Goal: Information Seeking & Learning: Learn about a topic

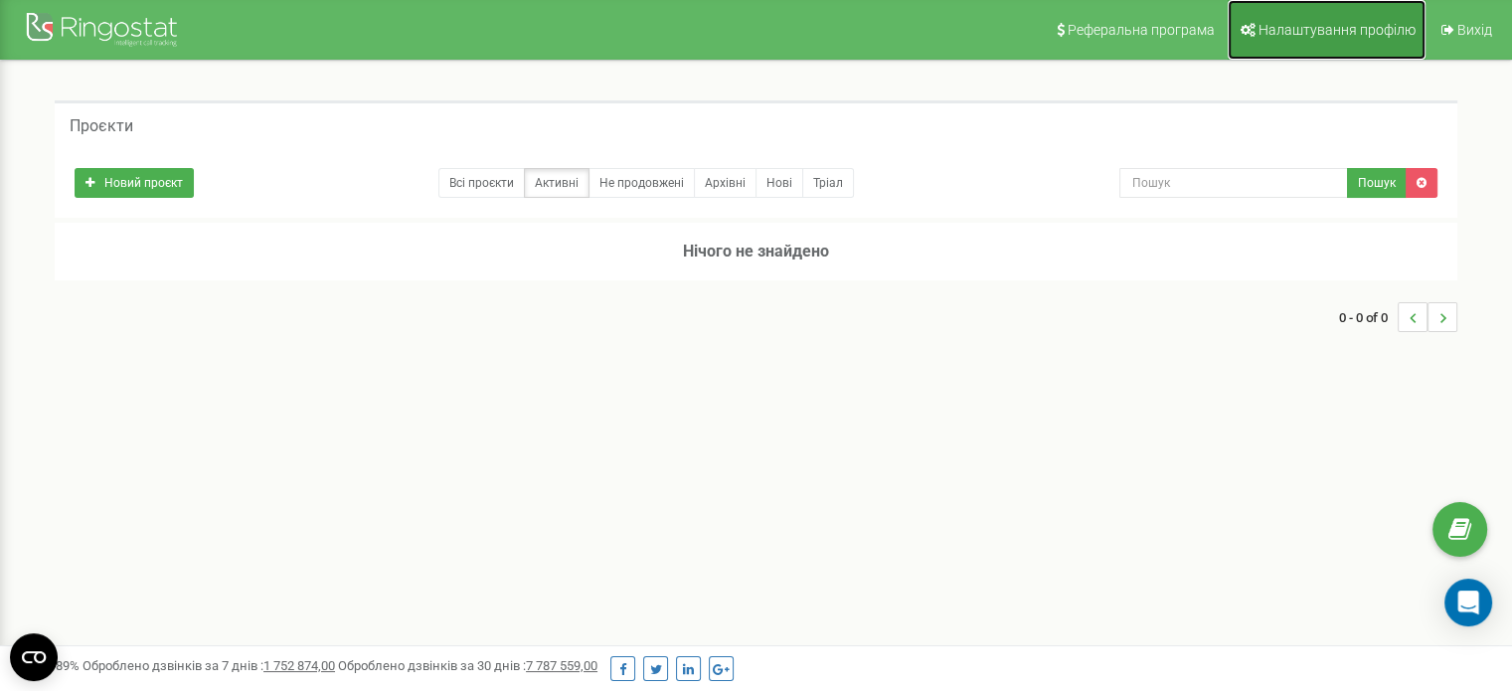
click at [1365, 41] on link "Налаштування профілю" at bounding box center [1327, 30] width 198 height 60
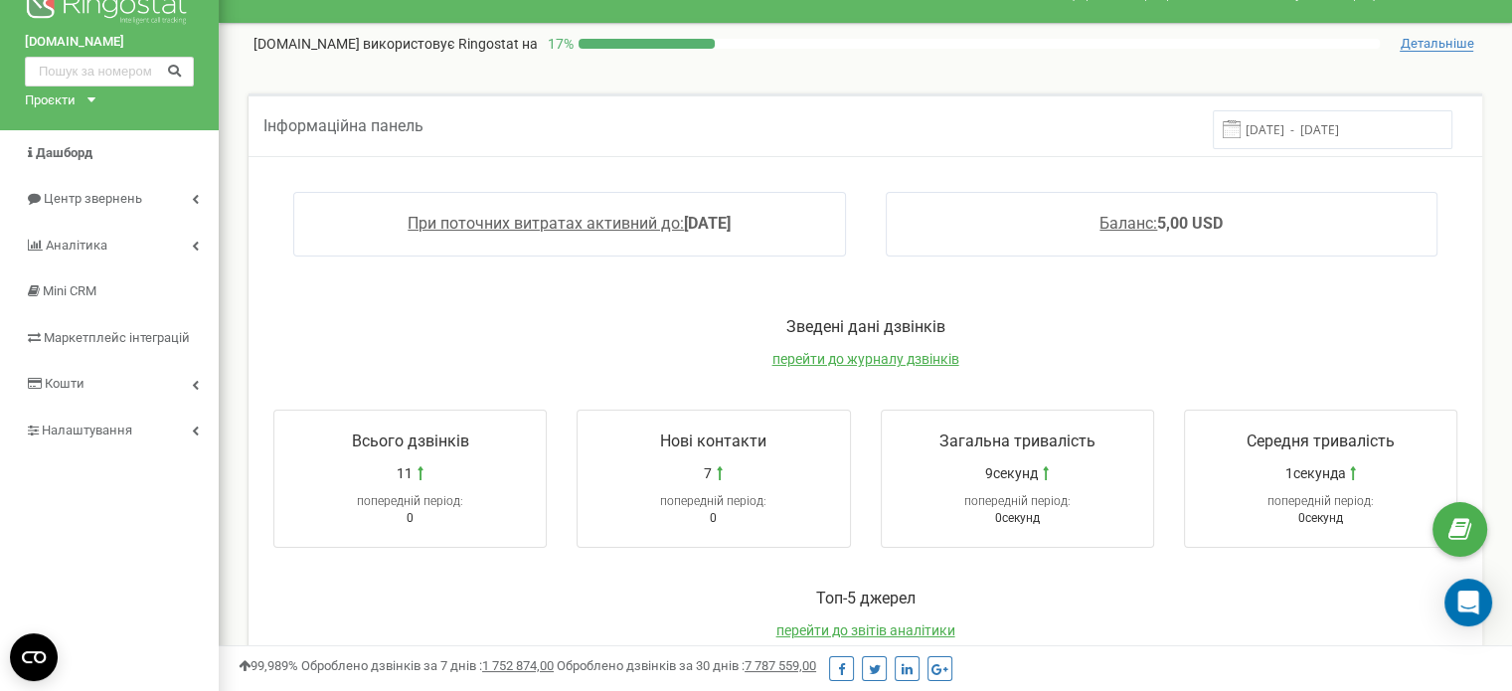
scroll to position [40, 0]
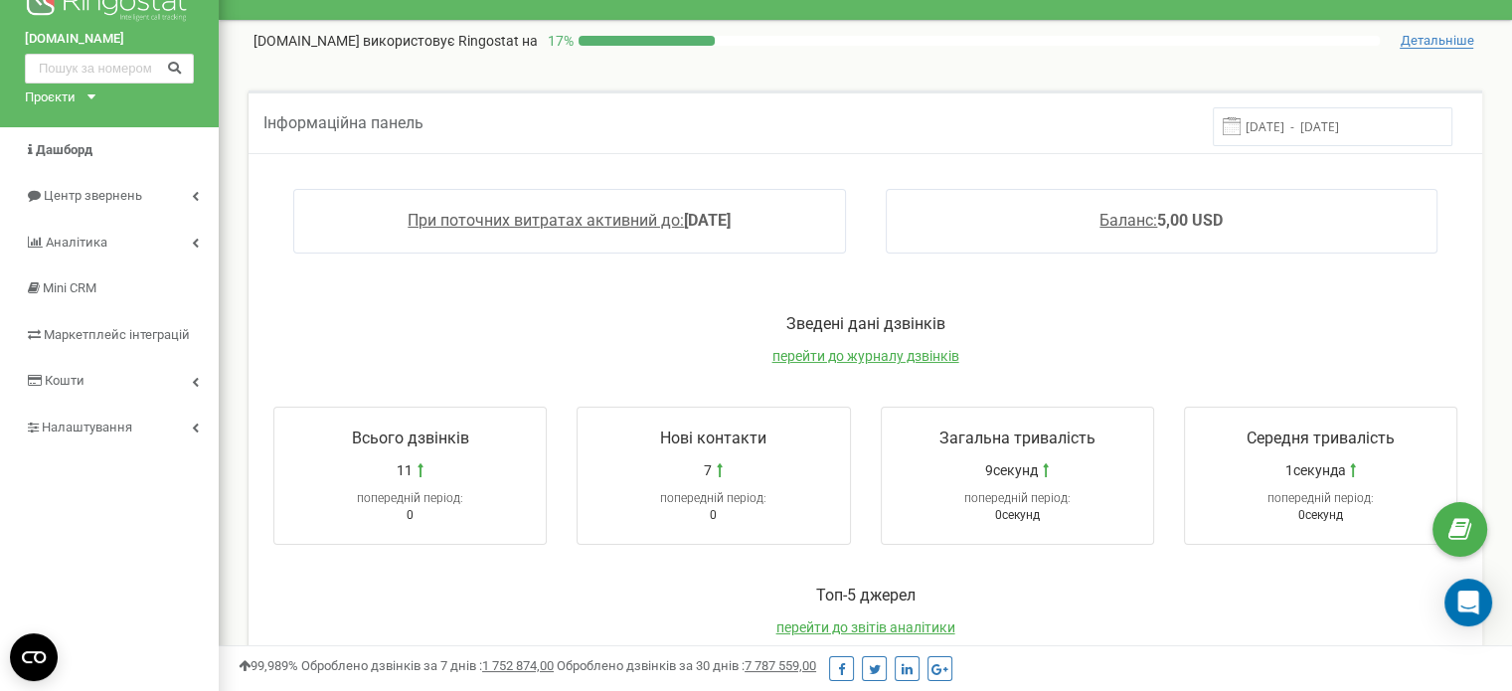
click at [1251, 317] on p "Зведені дані дзвінків" at bounding box center [865, 324] width 1224 height 23
click at [76, 248] on span "Аналiтика" at bounding box center [76, 242] width 61 height 15
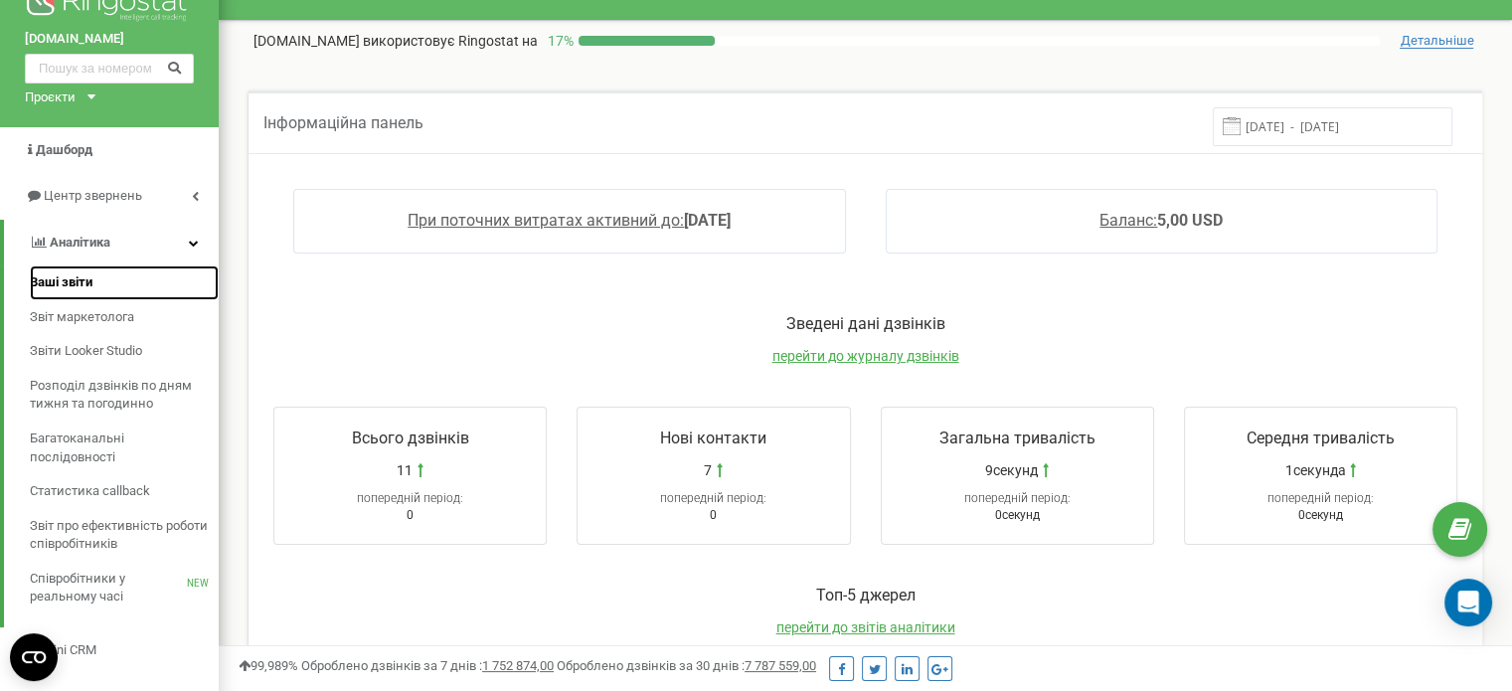
click at [81, 289] on span "Ваші звіти" at bounding box center [61, 282] width 63 height 19
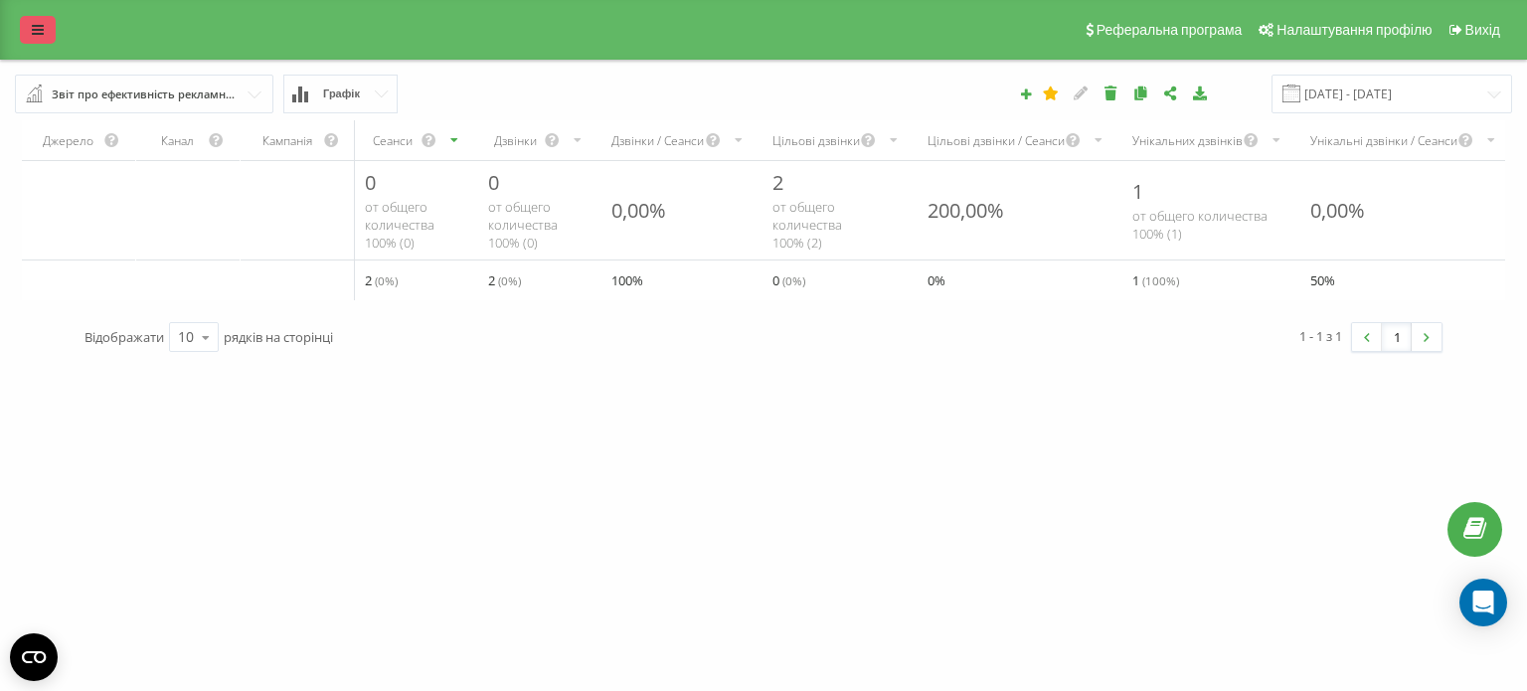
click at [36, 22] on link at bounding box center [38, 30] width 36 height 28
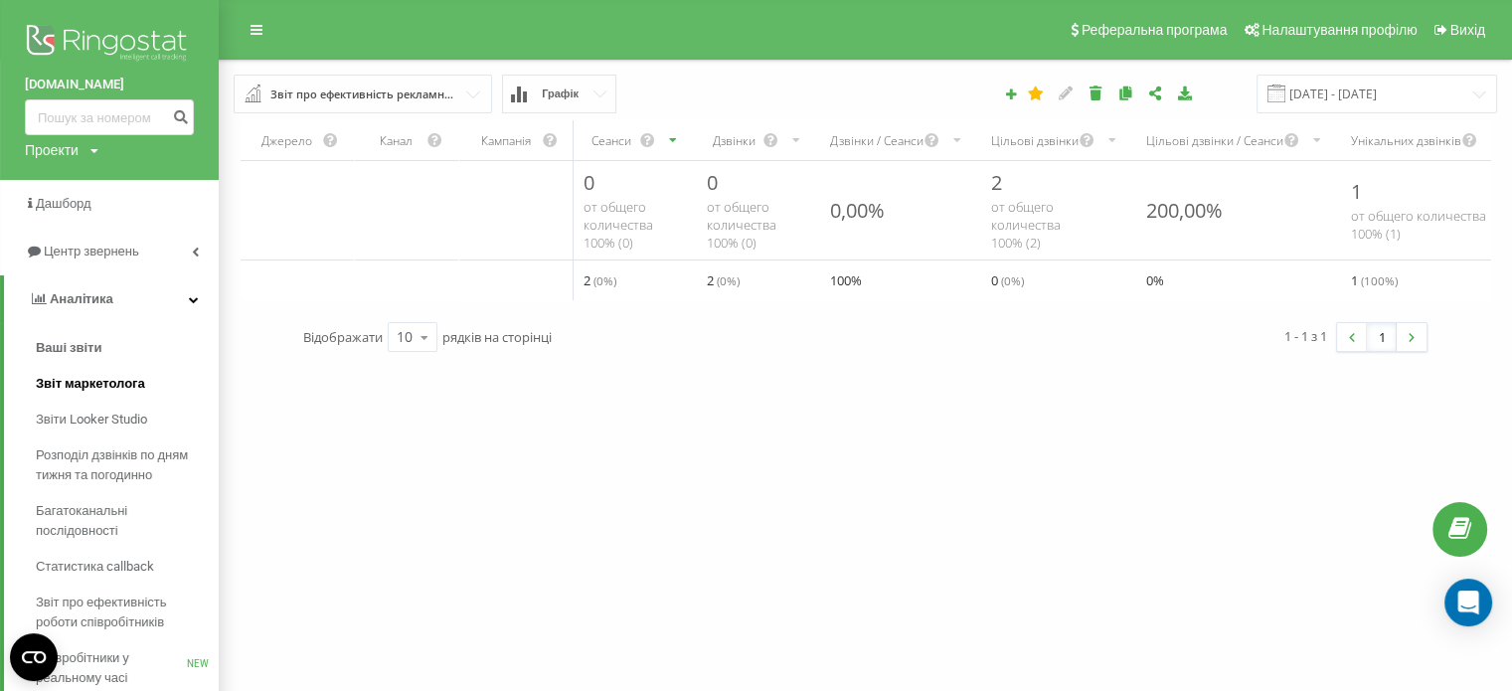
click at [37, 382] on span "Звіт маркетолога" at bounding box center [90, 384] width 109 height 20
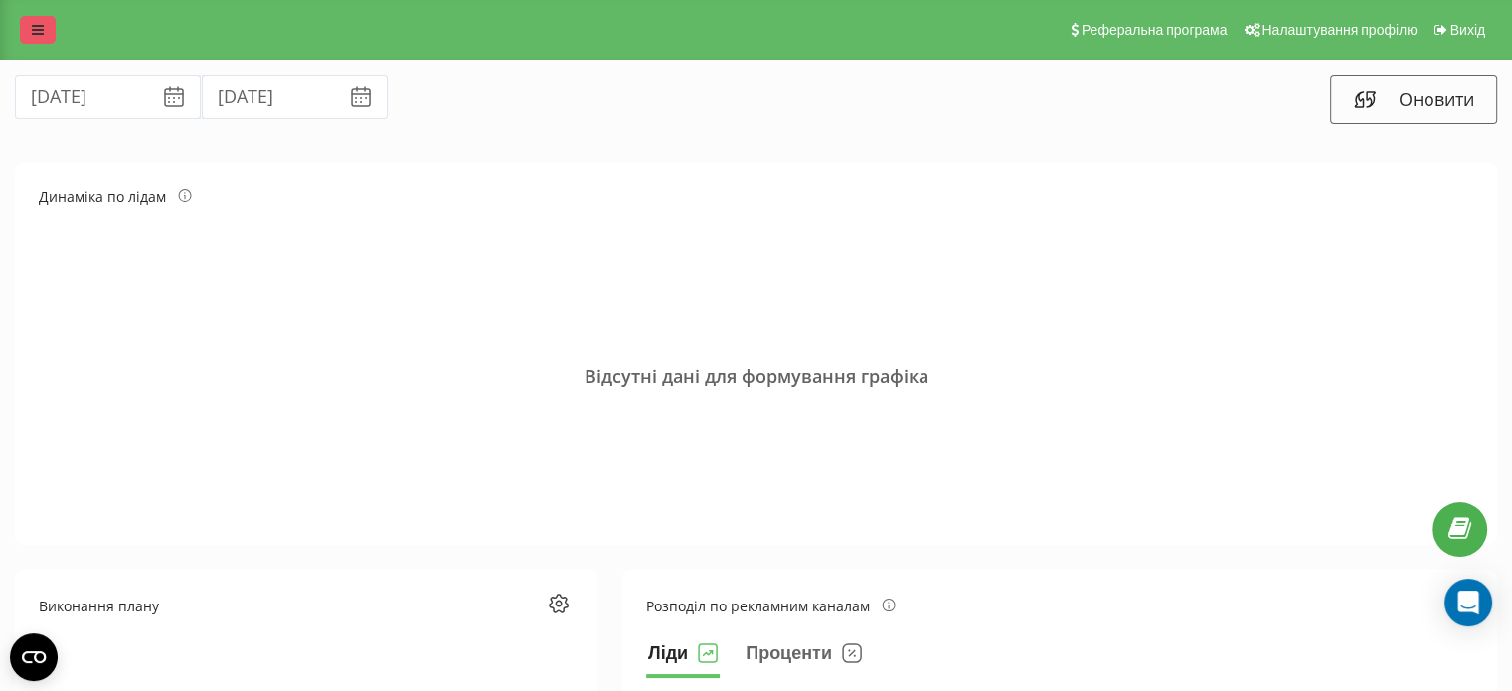
click at [33, 33] on icon at bounding box center [38, 30] width 12 height 14
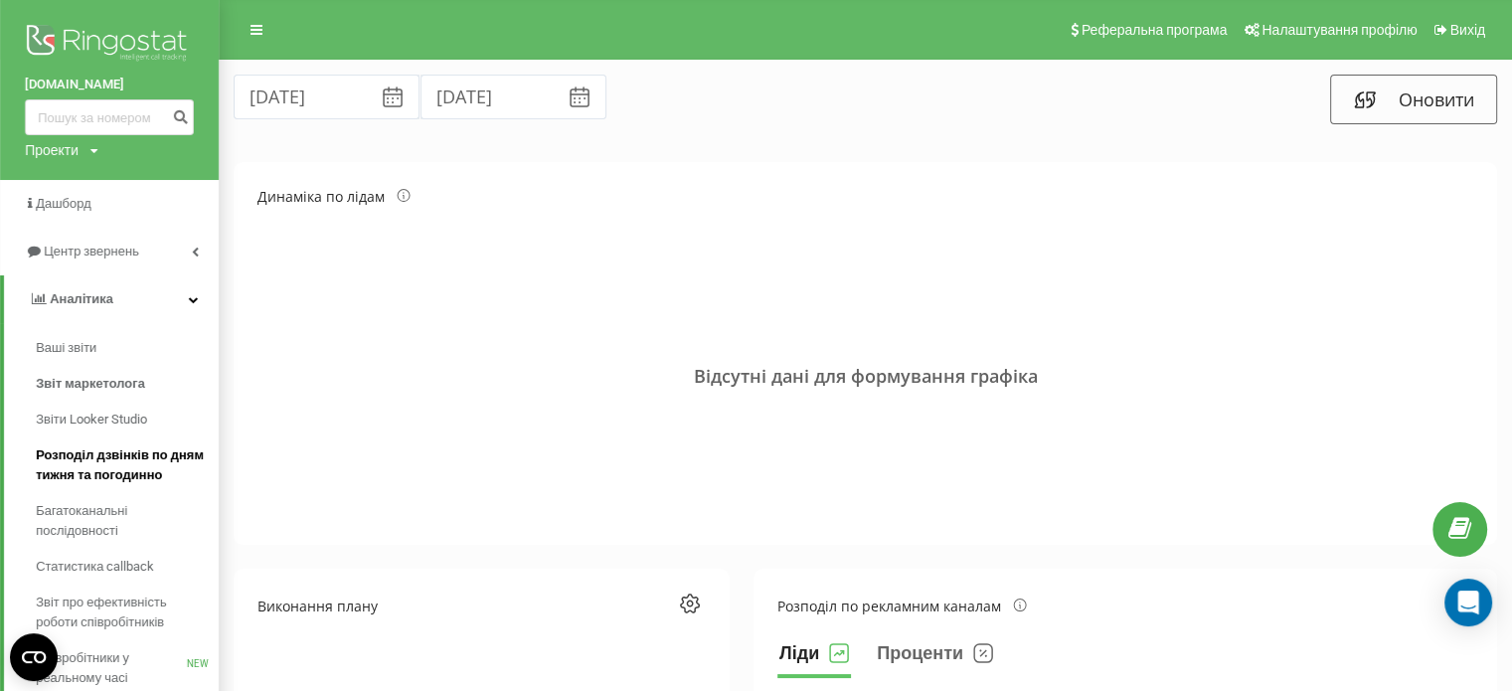
click at [60, 467] on span "Розподіл дзвінків по дням тижня та погодинно" at bounding box center [122, 465] width 173 height 40
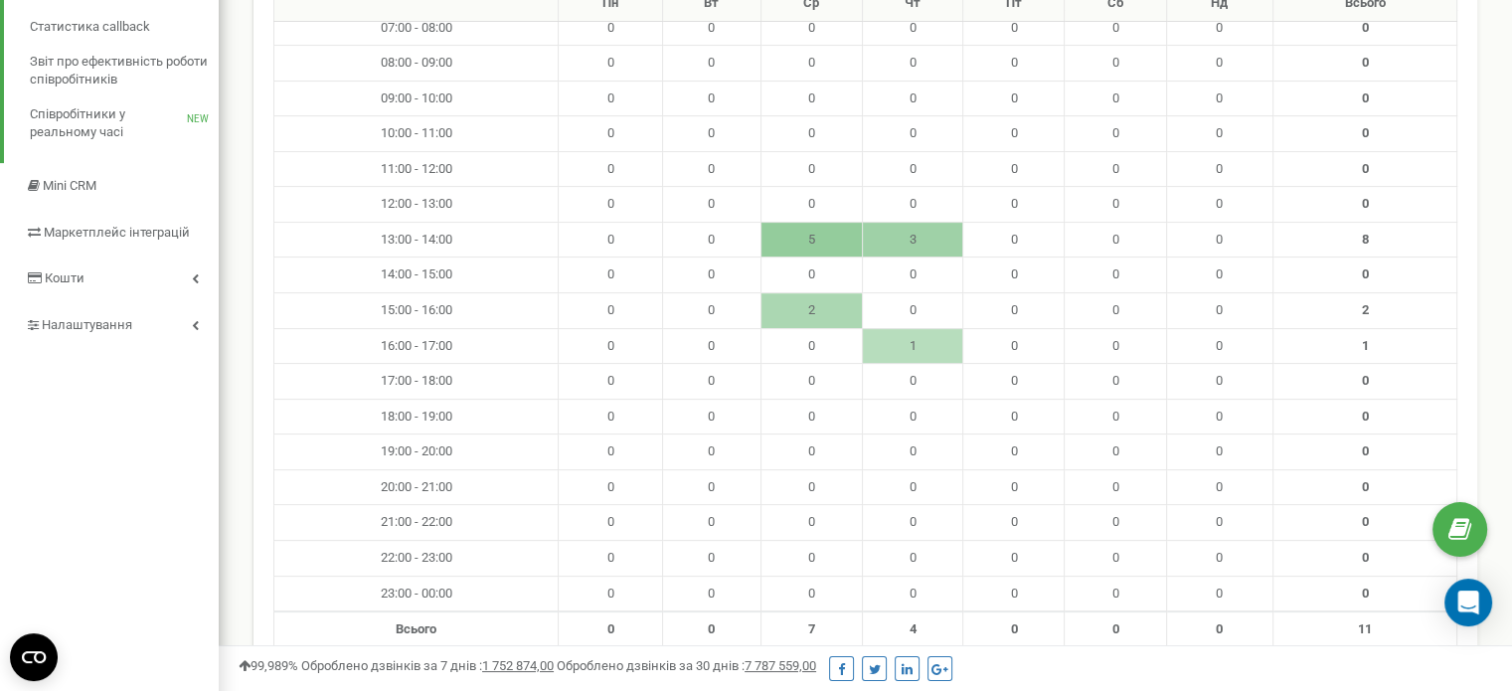
scroll to position [485, 0]
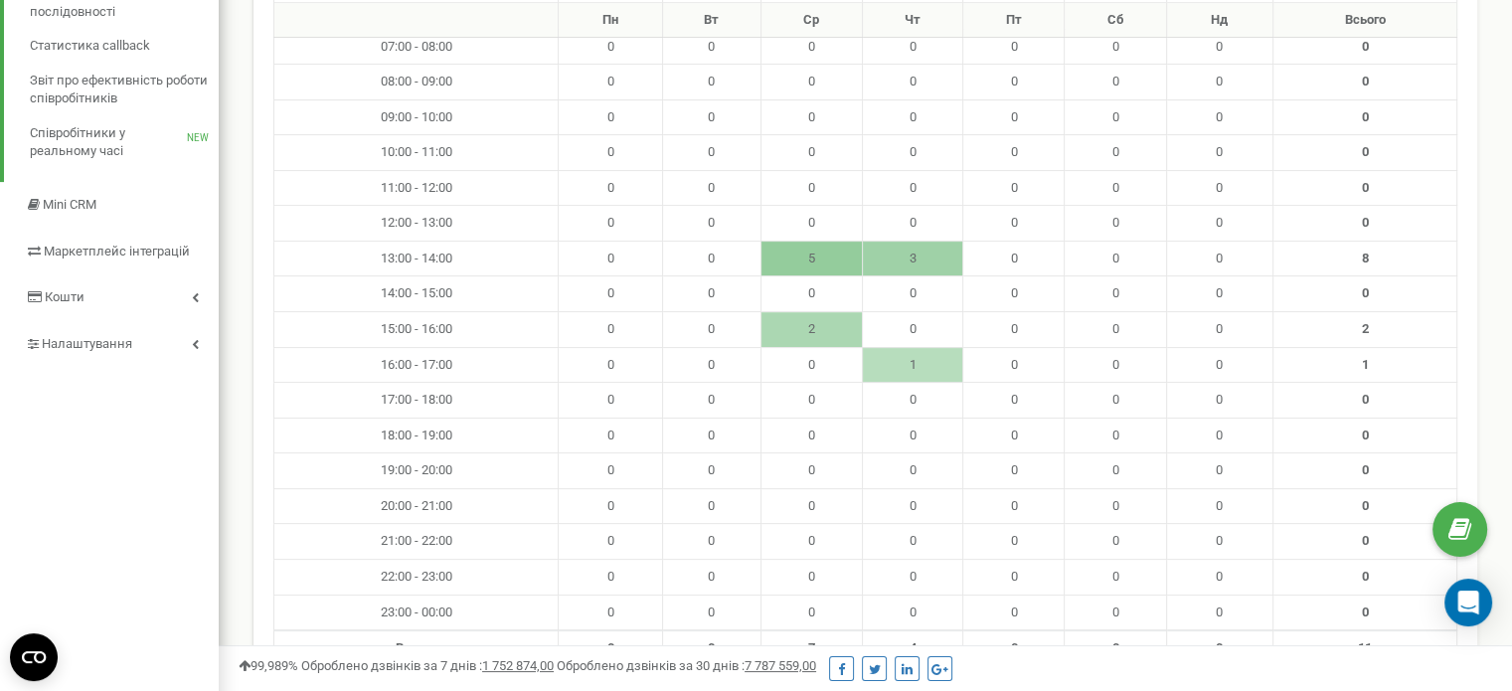
click at [1506, 280] on div "Реферальна програма Налаштування профілю Вихід irm.ua використовує Ringostat на…" at bounding box center [865, 587] width 1293 height 2144
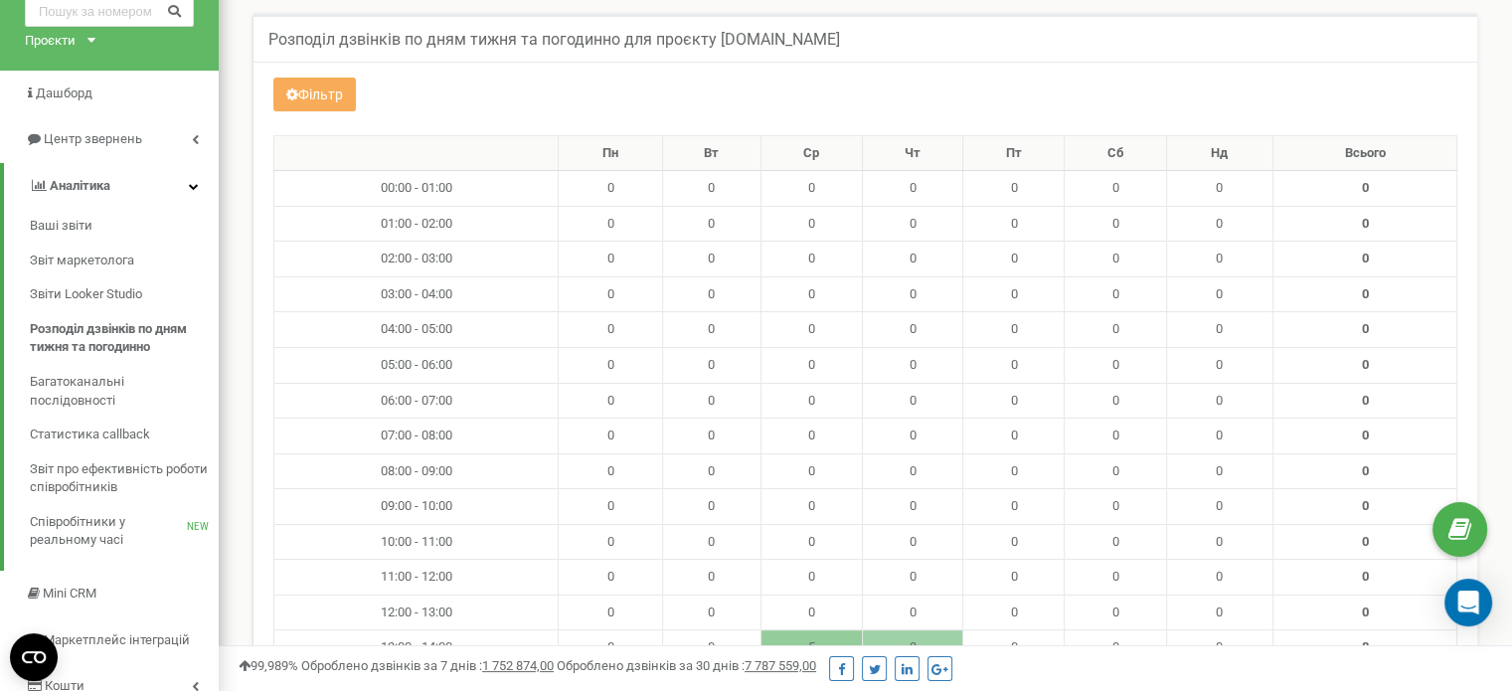
scroll to position [0, 0]
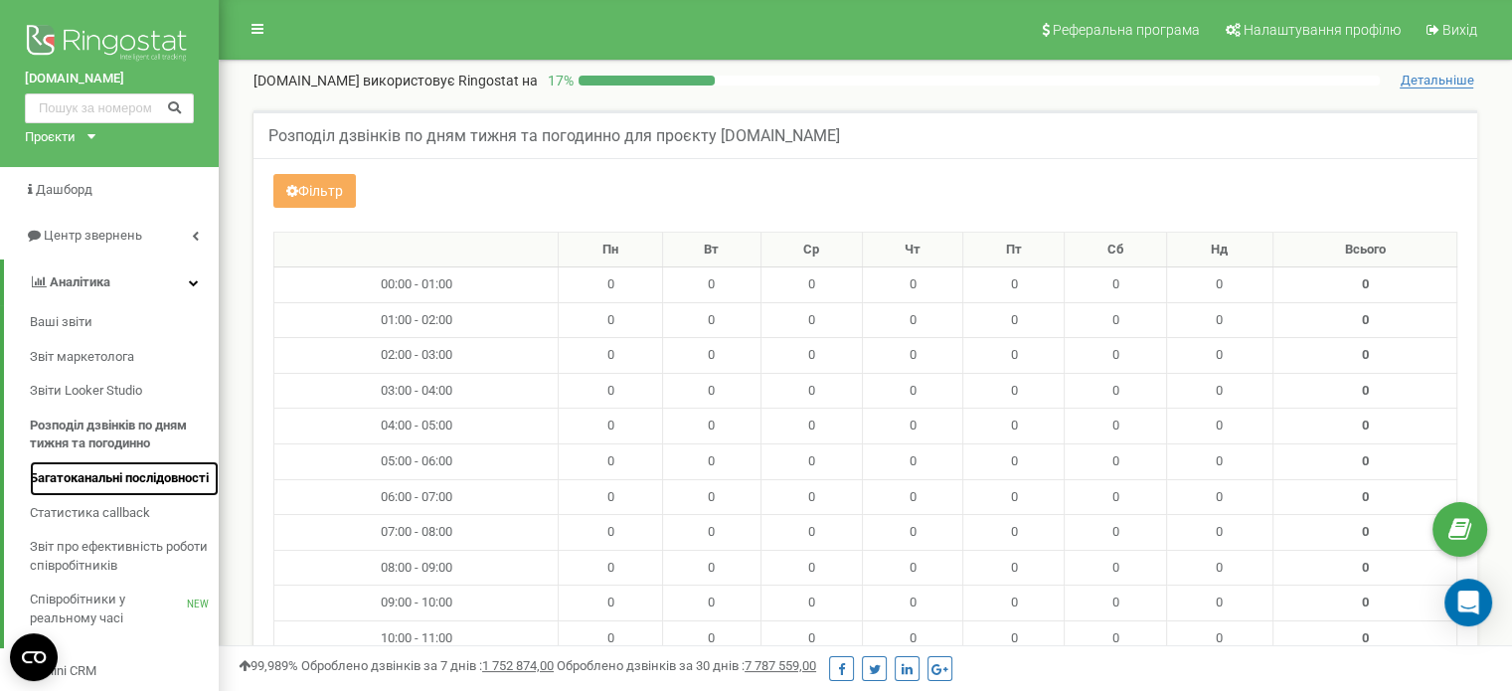
click at [95, 482] on span "Багатоканальні послідовності" at bounding box center [119, 478] width 179 height 19
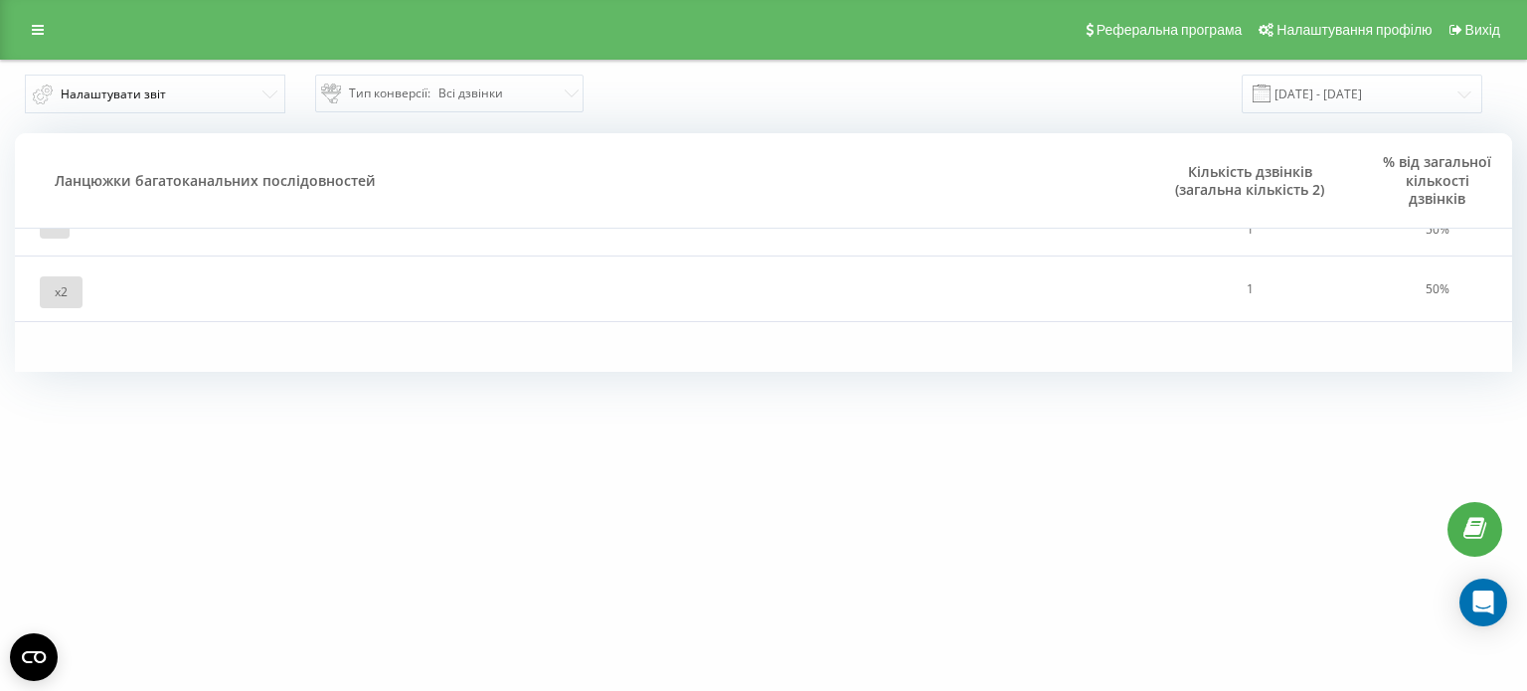
click at [1228, 409] on div "Налаштувати звіт Тип конверсії : Всі дзвінки [DATE] - [DATE] Ланцюжки багатокан…" at bounding box center [763, 236] width 1527 height 352
click at [872, 245] on td at bounding box center [576, 211] width 1123 height 87
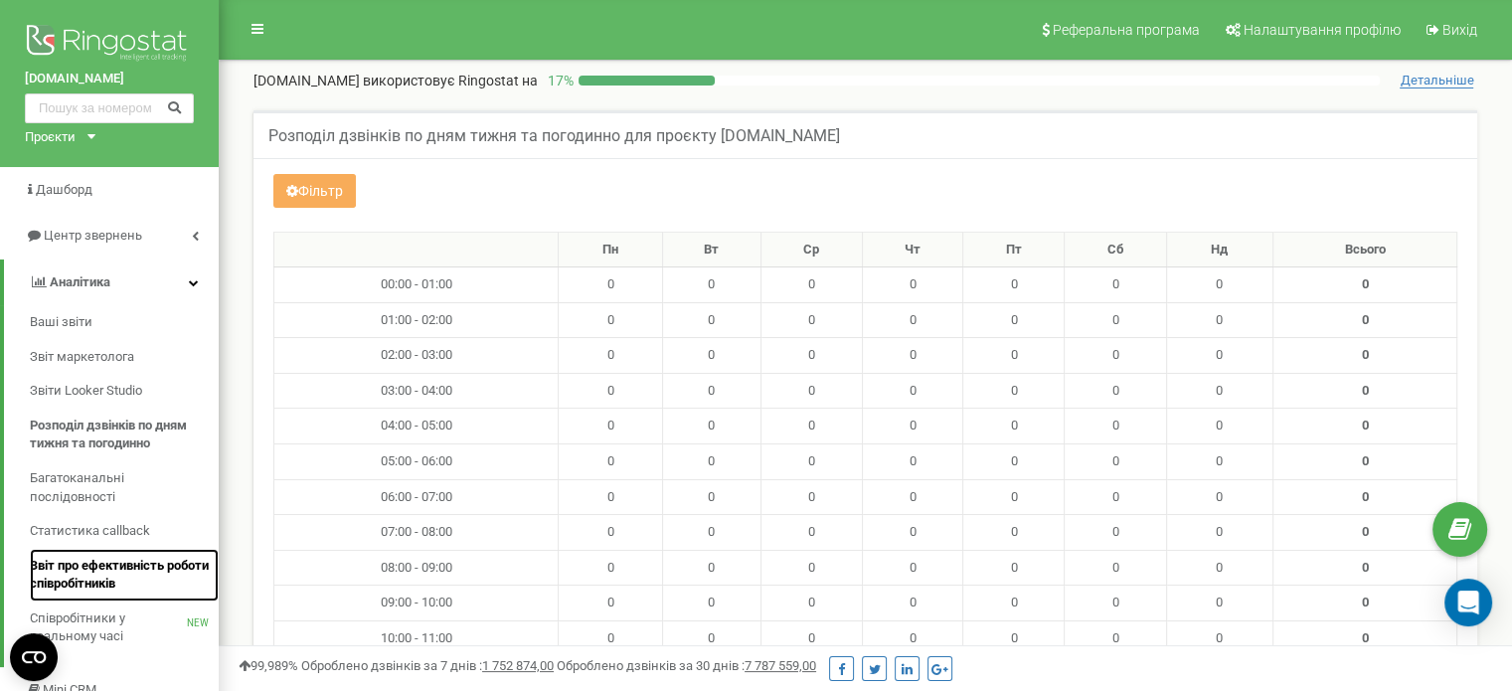
click at [68, 565] on span "Звіт про ефективність роботи співробітників" at bounding box center [119, 575] width 179 height 37
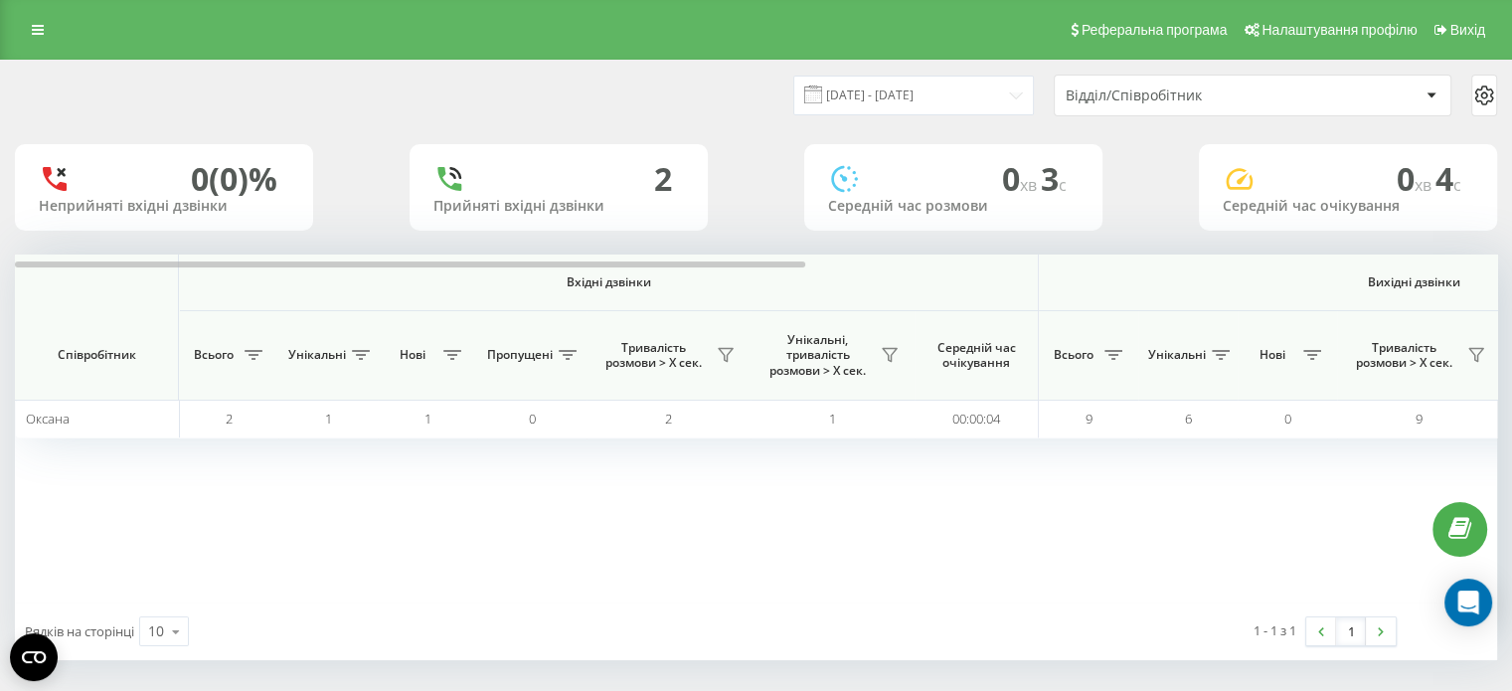
scroll to position [8, 0]
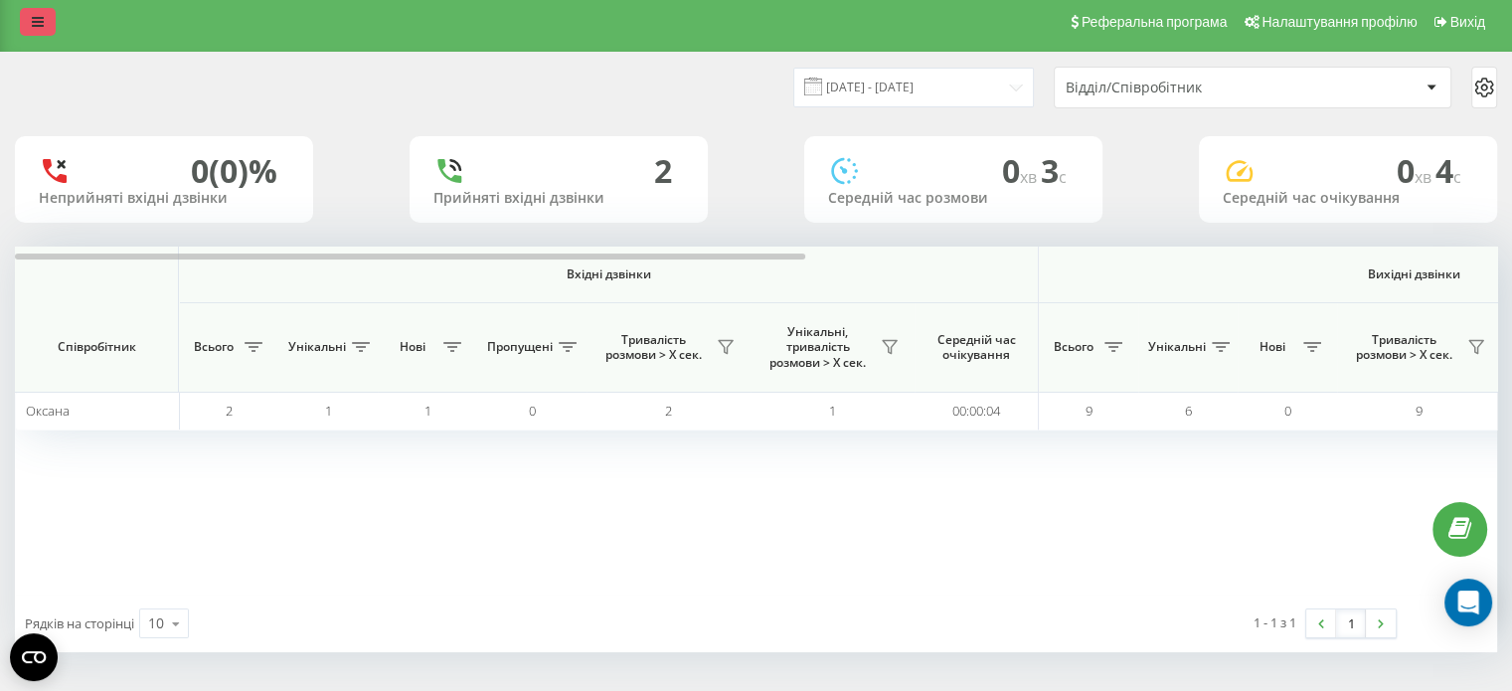
click at [42, 28] on icon at bounding box center [38, 22] width 12 height 14
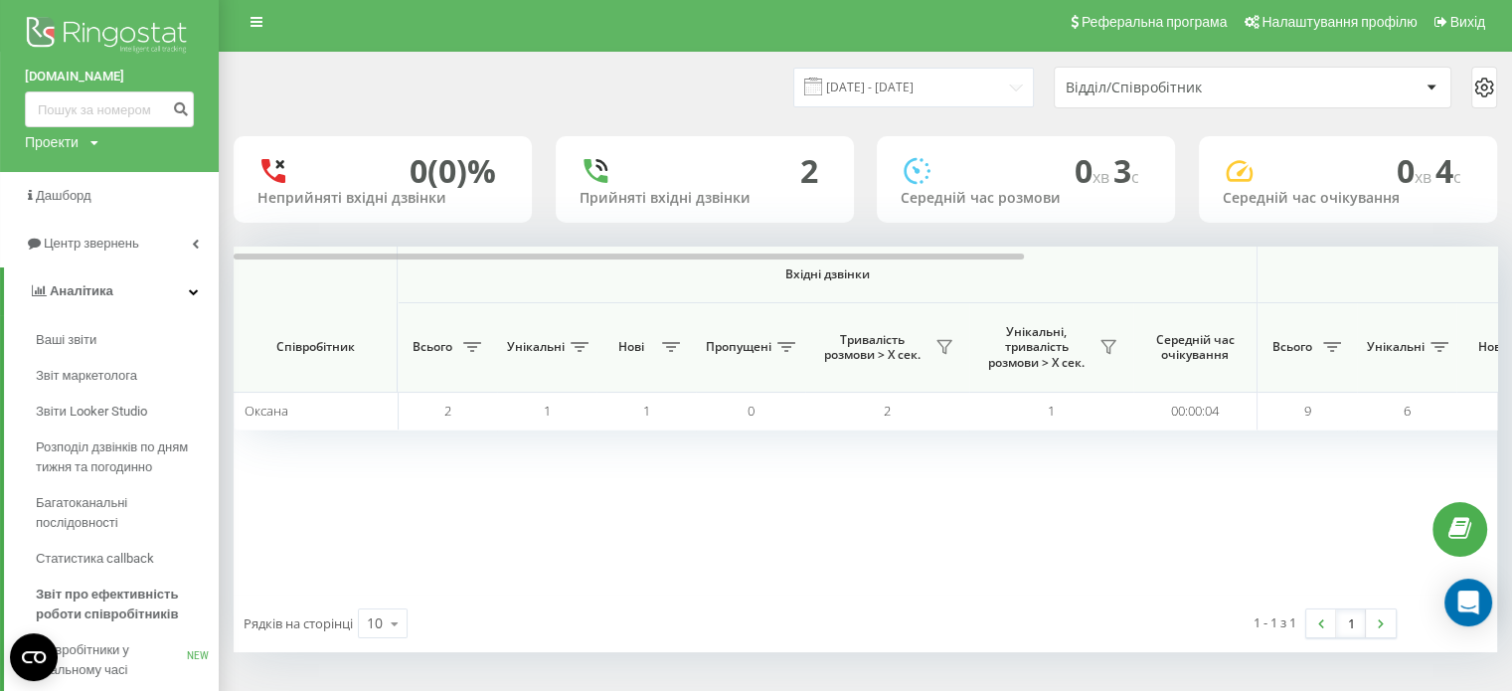
click at [258, 38] on div "Реферальна програма Налаштування профілю Вихід" at bounding box center [756, 22] width 1512 height 60
click at [258, 29] on link at bounding box center [257, 22] width 36 height 28
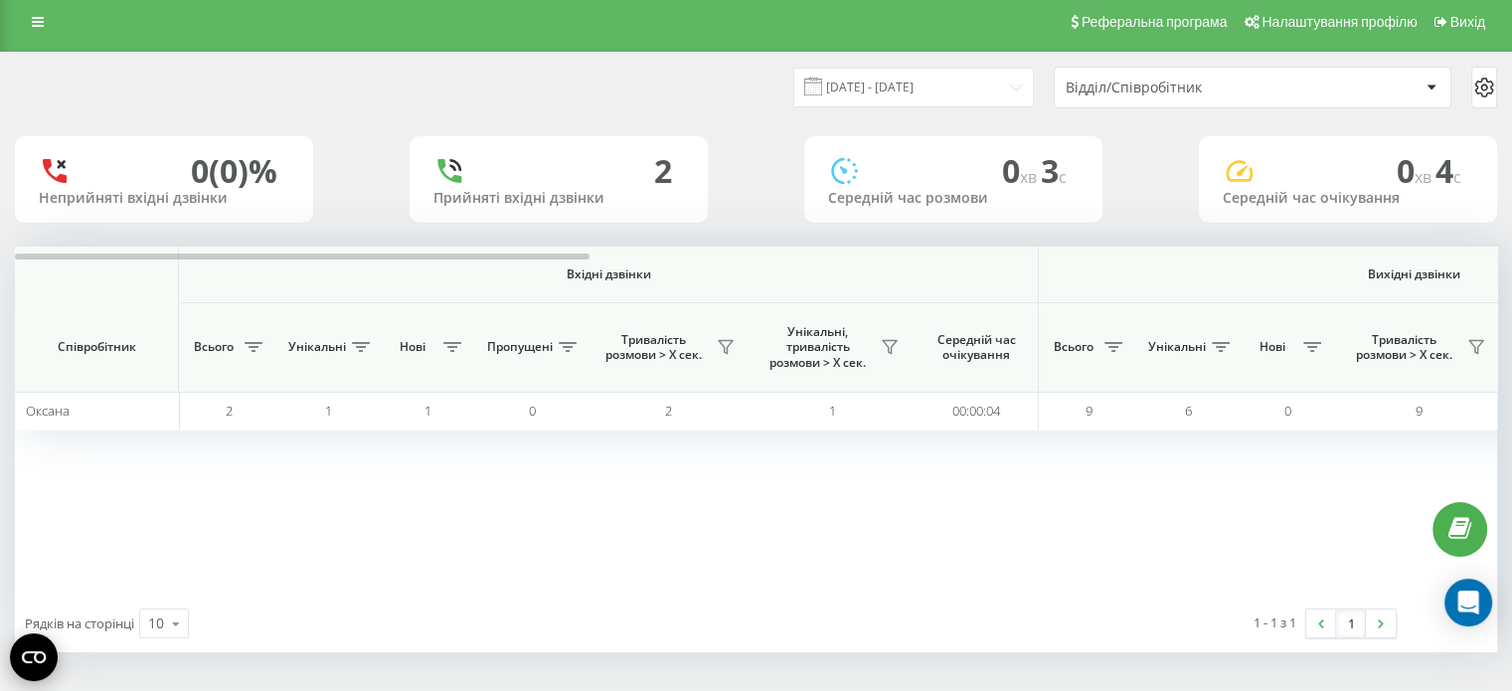
click at [33, 647] on circle "Open CMP widget" at bounding box center [34, 657] width 48 height 48
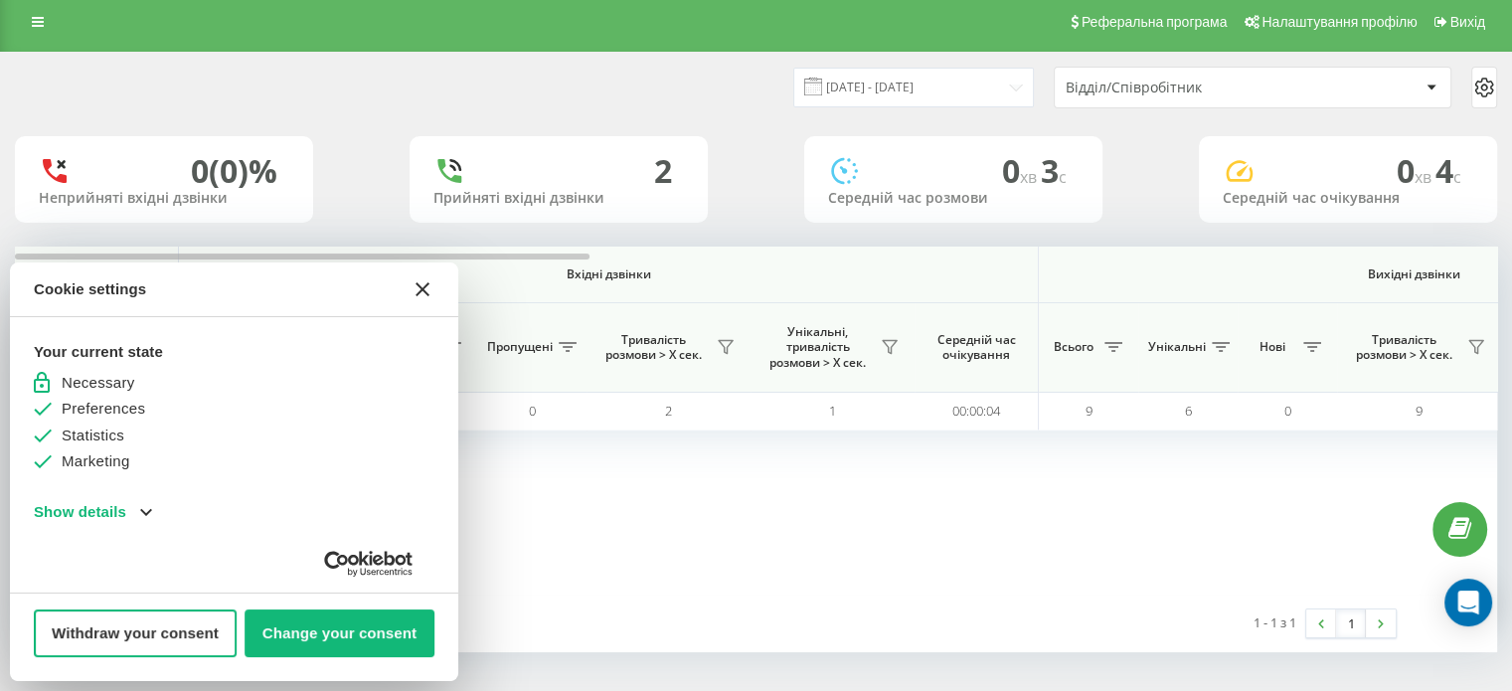
click at [542, 529] on div "Вхідні дзвінки Вихідні дзвінки Всі дзвінки Співробітник Всього Унікальні Нові П…" at bounding box center [756, 421] width 1482 height 348
click at [50, 47] on div "Реферальна програма Налаштування профілю Вихід" at bounding box center [756, 22] width 1512 height 60
click at [425, 285] on icon "Close CMP widget" at bounding box center [422, 289] width 14 height 14
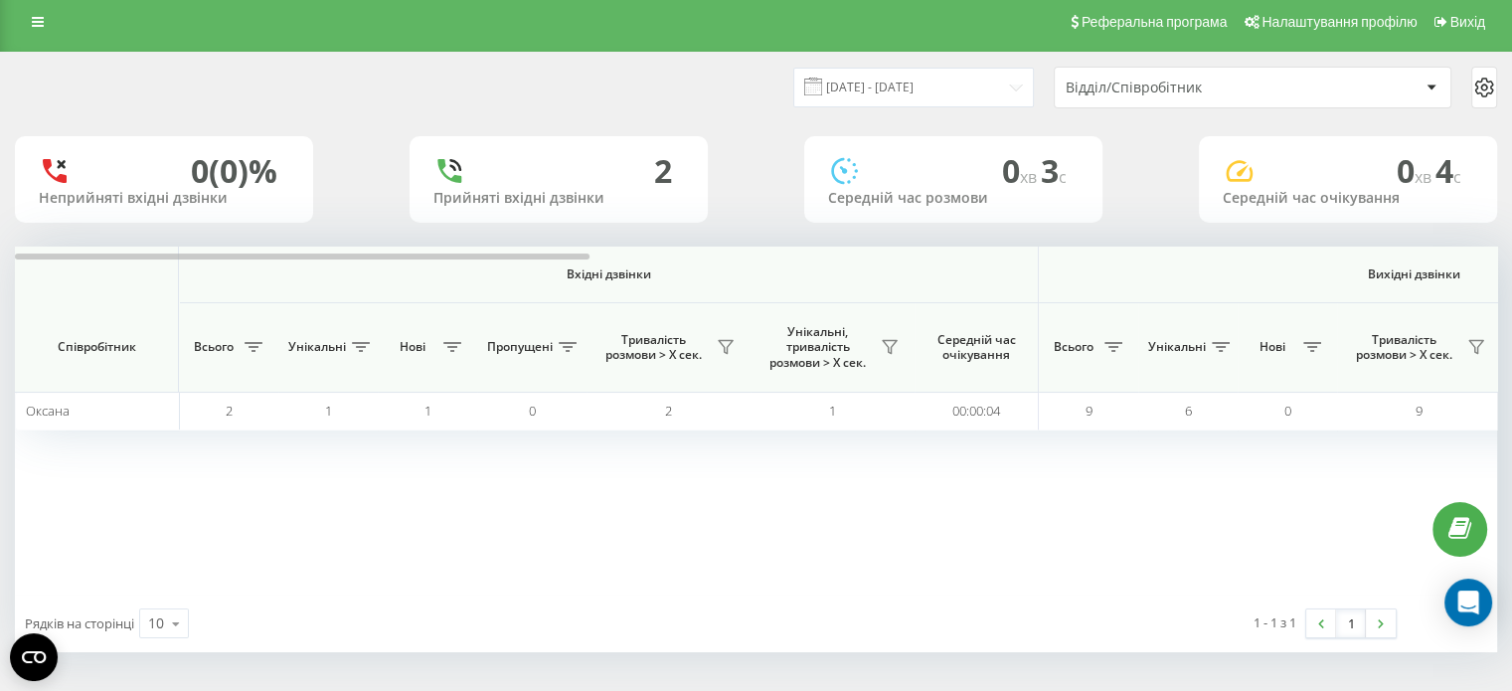
click at [704, 508] on div "Вхідні дзвінки Вихідні дзвінки Всі дзвінки Співробітник Всього Унікальні Нові П…" at bounding box center [756, 421] width 1482 height 348
